Goal: Information Seeking & Learning: Learn about a topic

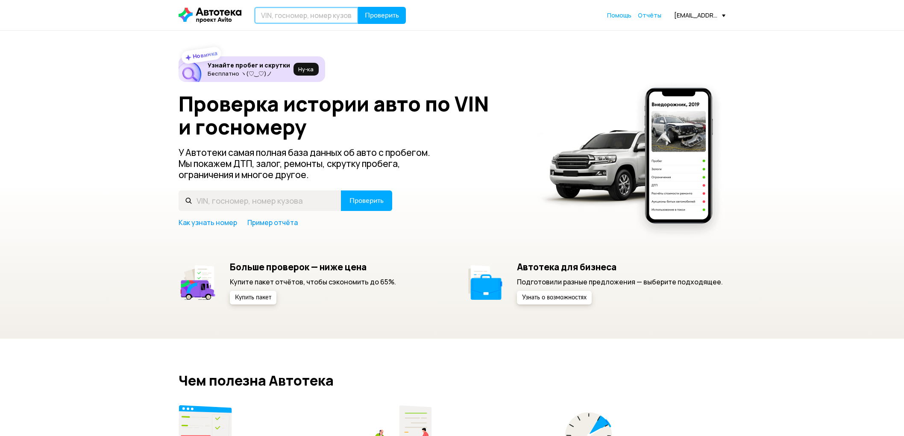
click at [322, 16] on input "text" at bounding box center [306, 15] width 104 height 17
drag, startPoint x: 322, startPoint y: 16, endPoint x: 246, endPoint y: 15, distance: 76.4
click at [246, 15] on div "V632RC35 Проверить" at bounding box center [292, 15] width 228 height 17
type input "М632КС35"
click at [358, 7] on button "Проверить" at bounding box center [382, 15] width 48 height 17
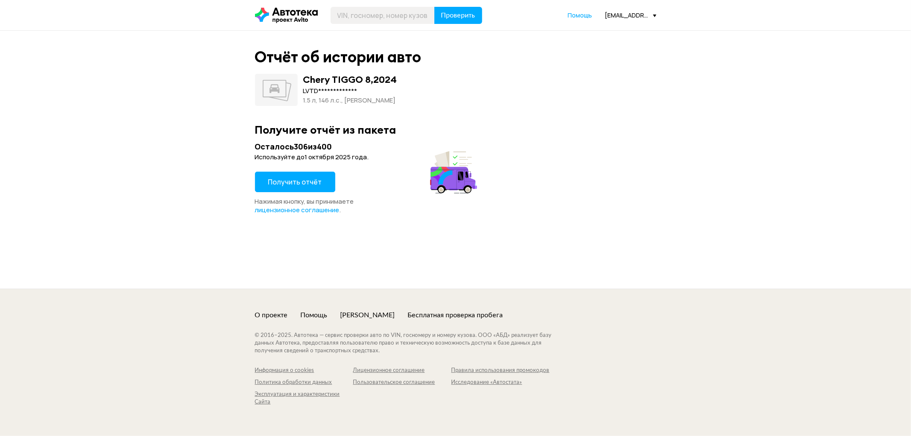
click at [296, 184] on span "Получить отчёт" at bounding box center [295, 181] width 54 height 9
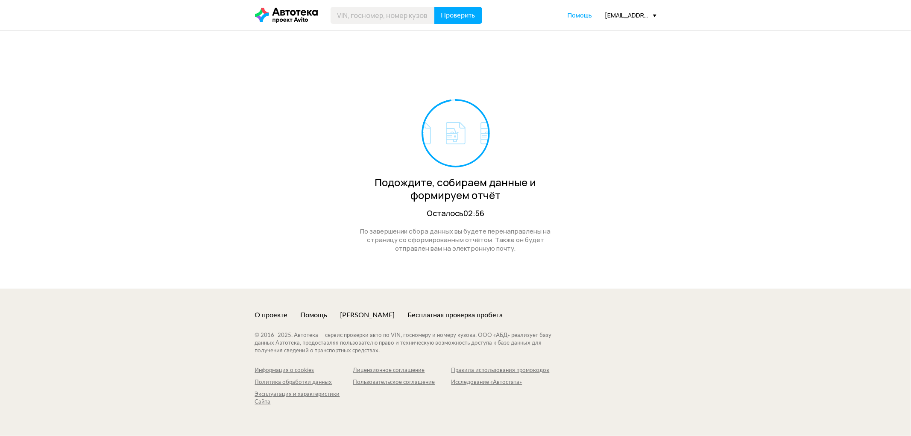
click at [620, 15] on div "[EMAIL_ADDRESS][DOMAIN_NAME]" at bounding box center [630, 15] width 51 height 8
click at [611, 27] on link "Отчёты" at bounding box center [614, 31] width 86 height 22
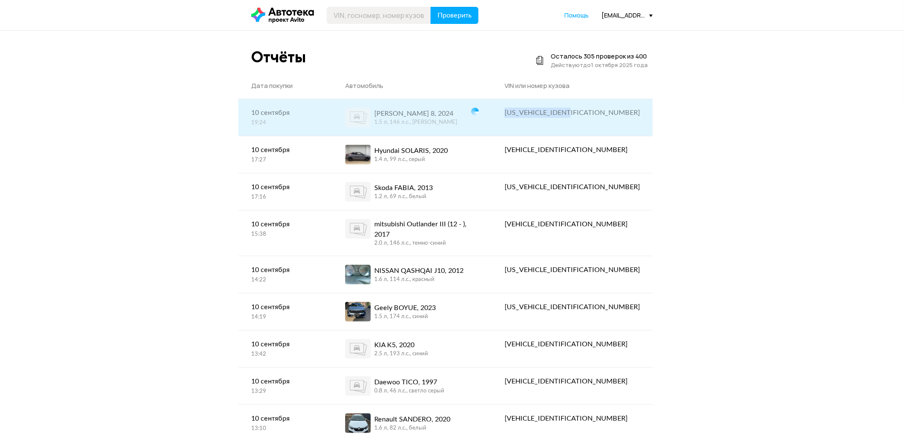
drag, startPoint x: 559, startPoint y: 113, endPoint x: 635, endPoint y: 113, distance: 76.0
click at [635, 113] on div "[US_VEHICLE_IDENTIFICATION_NUMBER]" at bounding box center [572, 112] width 161 height 27
copy div "[US_VEHICLE_IDENTIFICATION_NUMBER]"
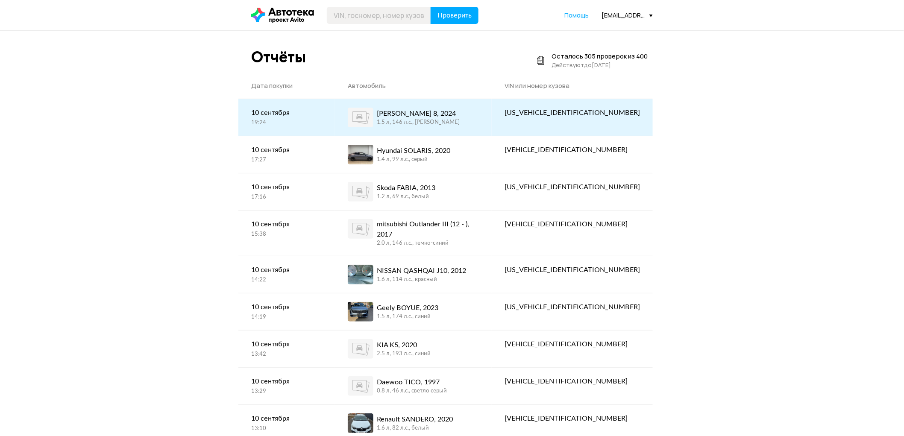
click at [479, 110] on div "Chery TIGGO 8, 2024 1.5 л, 146 л.c., черный" at bounding box center [413, 118] width 131 height 20
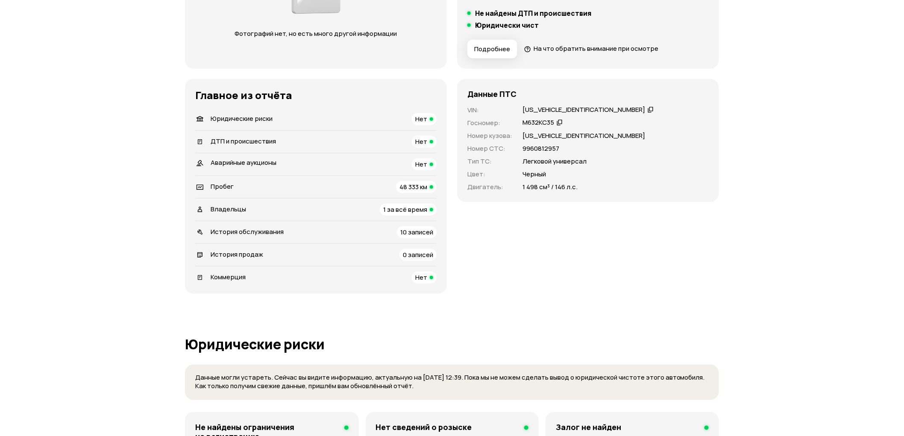
scroll to position [190, 0]
click at [237, 255] on span "История продаж" at bounding box center [237, 253] width 53 height 9
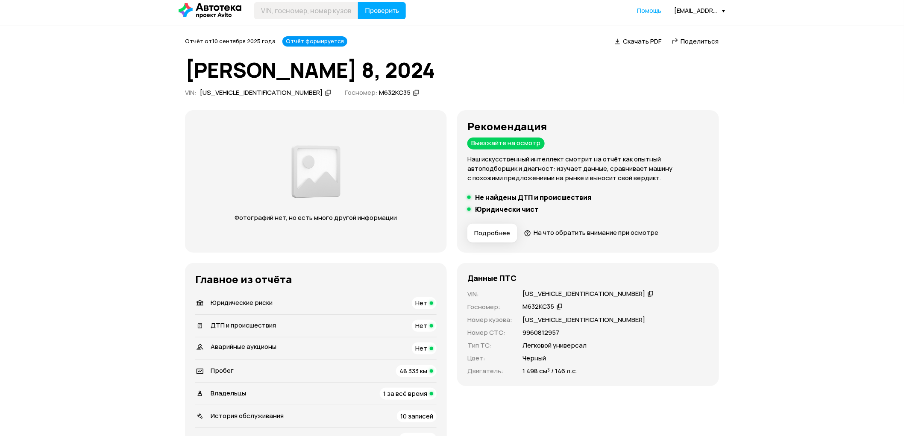
scroll to position [0, 0]
